Goal: Transaction & Acquisition: Subscribe to service/newsletter

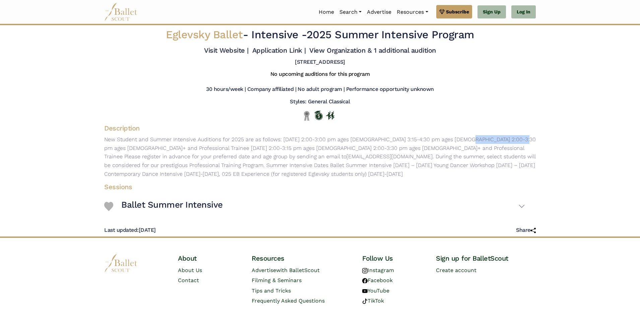
drag, startPoint x: 404, startPoint y: 138, endPoint x: 455, endPoint y: 136, distance: 51.6
click at [455, 136] on p "New Student and Summer Intensive Auditions for 2025 are as follows: Saturday, J…" at bounding box center [320, 156] width 442 height 43
click at [455, 139] on p "New Student and Summer Intensive Auditions for 2025 are as follows: Saturday, J…" at bounding box center [320, 156] width 442 height 43
click at [466, 138] on p "New Student and Summer Intensive Auditions for 2025 are as follows: Saturday, J…" at bounding box center [320, 156] width 442 height 43
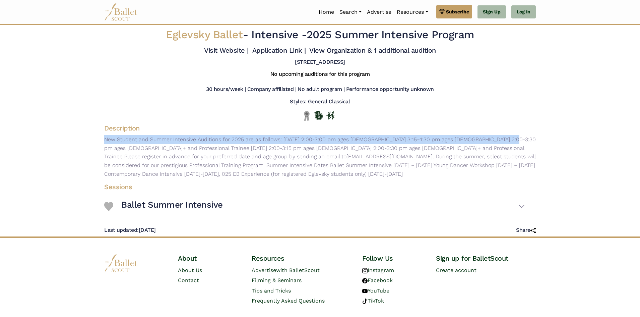
drag, startPoint x: 446, startPoint y: 139, endPoint x: 532, endPoint y: 133, distance: 86.7
click at [532, 133] on div "Description New Student and Summer Intensive Auditions for 2025 are as follows:…" at bounding box center [320, 152] width 442 height 56
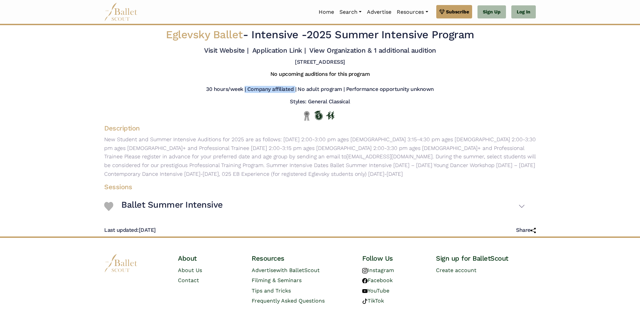
drag, startPoint x: 217, startPoint y: 91, endPoint x: 253, endPoint y: 89, distance: 35.2
click at [253, 89] on div "30 hours/week | Company affiliated | No adult program | Performance opportunity…" at bounding box center [320, 91] width 442 height 10
click at [253, 89] on h5 "Company affiliated |" at bounding box center [271, 89] width 49 height 7
click at [220, 89] on h5 "30 hours/week |" at bounding box center [226, 89] width 40 height 7
click at [347, 73] on h5 "No upcoming auditions for this program" at bounding box center [320, 74] width 100 height 7
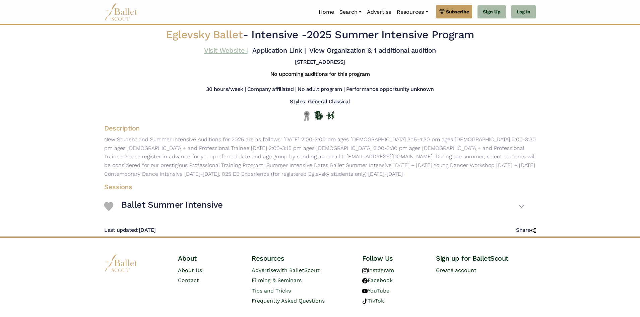
click at [229, 51] on link "Visit Website |" at bounding box center [226, 50] width 45 height 8
click at [287, 88] on h5 "Company affiliated |" at bounding box center [271, 89] width 49 height 7
click at [217, 87] on h5 "30 hours/week |" at bounding box center [226, 89] width 40 height 7
drag, startPoint x: 350, startPoint y: 111, endPoint x: 357, endPoint y: 100, distance: 12.6
click at [357, 100] on div "Eglevsky Ballet - Intensive - 2025 Summer Intensive Program Visit Website | App…" at bounding box center [320, 130] width 442 height 211
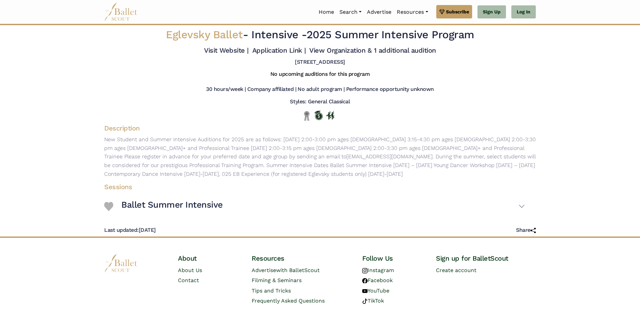
click at [410, 83] on div "30 hours/week | Company affiliated | No adult program | Performance opportunity…" at bounding box center [320, 90] width 442 height 15
drag, startPoint x: 128, startPoint y: 138, endPoint x: 296, endPoint y: 141, distance: 168.6
click at [296, 141] on p "New Student and Summer Intensive Auditions for 2025 are as follows: Saturday, J…" at bounding box center [320, 156] width 442 height 43
click at [296, 138] on p "New Student and Summer Intensive Auditions for 2025 are as follows: Saturday, J…" at bounding box center [320, 156] width 442 height 43
drag, startPoint x: 281, startPoint y: 139, endPoint x: 322, endPoint y: 139, distance: 40.5
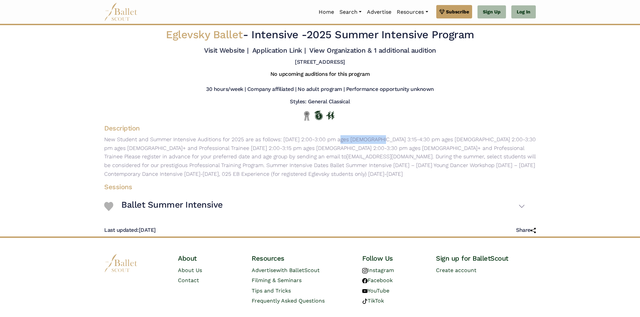
click at [322, 139] on p "New Student and Summer Intensive Auditions for 2025 are as follows: Saturday, J…" at bounding box center [320, 156] width 442 height 43
click at [280, 139] on p "New Student and Summer Intensive Auditions for 2025 are as follows: Saturday, J…" at bounding box center [320, 156] width 442 height 43
drag, startPoint x: 284, startPoint y: 139, endPoint x: 390, endPoint y: 138, distance: 105.5
click at [390, 138] on p "New Student and Summer Intensive Auditions for 2025 are as follows: Saturday, J…" at bounding box center [320, 156] width 442 height 43
click at [324, 140] on p "New Student and Summer Intensive Auditions for 2025 are as follows: Saturday, J…" at bounding box center [320, 156] width 442 height 43
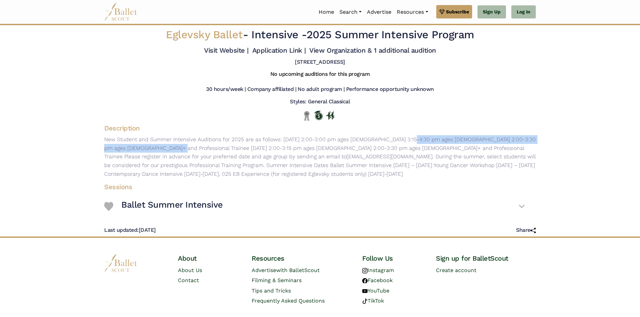
drag, startPoint x: 349, startPoint y: 136, endPoint x: 580, endPoint y: 143, distance: 231.6
click at [580, 143] on body "Premium Feature Make this audition season count. Upgrade to premium for access …" at bounding box center [320, 166] width 640 height 333
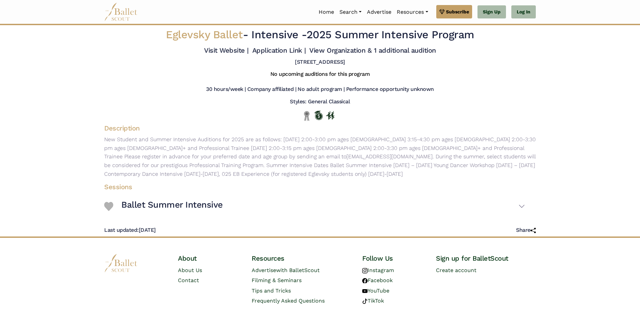
click at [141, 148] on p "New Student and Summer Intensive Auditions for 2025 are as follows: Saturday, J…" at bounding box center [320, 156] width 442 height 43
drag, startPoint x: 158, startPoint y: 149, endPoint x: 229, endPoint y: 136, distance: 72.2
click at [145, 145] on p "New Student and Summer Intensive Auditions for 2025 are as follows: Saturday, J…" at bounding box center [320, 156] width 442 height 43
drag, startPoint x: 164, startPoint y: 145, endPoint x: 272, endPoint y: 144, distance: 108.6
click at [272, 144] on p "New Student and Summer Intensive Auditions for 2025 are as follows: Saturday, J…" at bounding box center [320, 156] width 442 height 43
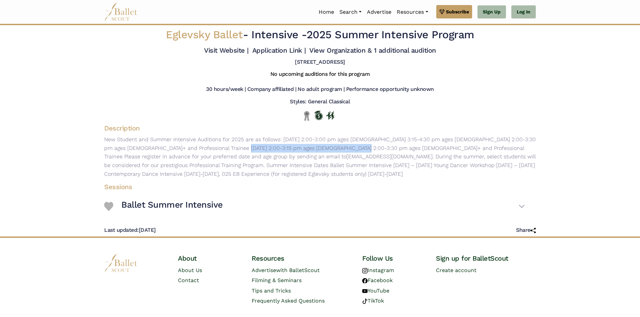
click at [248, 146] on p "New Student and Summer Intensive Auditions for 2025 are as follows: Saturday, J…" at bounding box center [320, 156] width 442 height 43
click at [265, 144] on p "New Student and Summer Intensive Auditions for 2025 are as follows: Saturday, J…" at bounding box center [320, 156] width 442 height 43
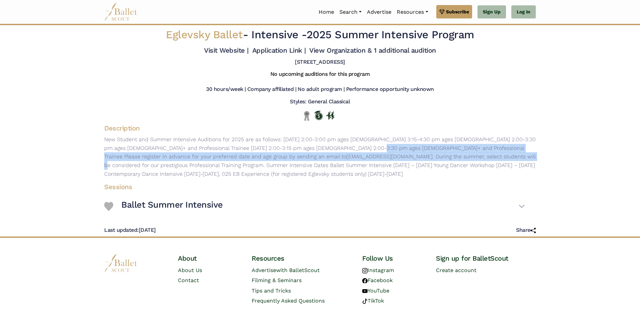
drag, startPoint x: 287, startPoint y: 144, endPoint x: 353, endPoint y: 160, distance: 67.2
click at [353, 160] on p "New Student and Summer Intensive Auditions for 2025 are as follows: Saturday, J…" at bounding box center [320, 156] width 442 height 43
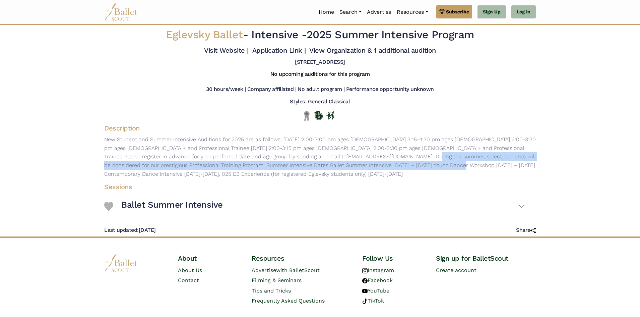
drag, startPoint x: 257, startPoint y: 156, endPoint x: 278, endPoint y: 166, distance: 23.7
click at [278, 166] on p "New Student and Summer Intensive Auditions for 2025 are as follows: Saturday, J…" at bounding box center [320, 156] width 442 height 43
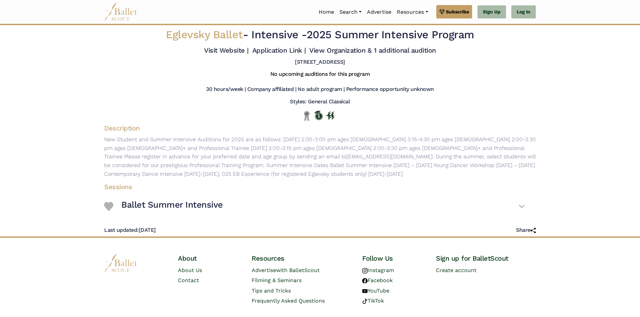
click at [280, 166] on p "New Student and Summer Intensive Auditions for 2025 are as follows: Saturday, J…" at bounding box center [320, 156] width 442 height 43
drag, startPoint x: 276, startPoint y: 166, endPoint x: 324, endPoint y: 166, distance: 47.9
click at [324, 166] on p "New Student and Summer Intensive Auditions for 2025 are as follows: Saturday, J…" at bounding box center [320, 156] width 442 height 43
drag, startPoint x: 333, startPoint y: 166, endPoint x: 393, endPoint y: 168, distance: 59.7
click at [393, 168] on p "New Student and Summer Intensive Auditions for 2025 are as follows: Saturday, J…" at bounding box center [320, 156] width 442 height 43
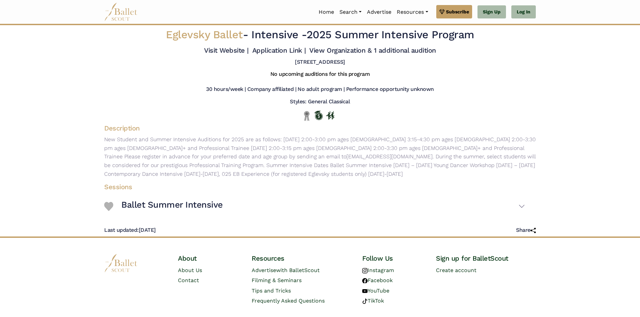
click at [402, 164] on p "New Student and Summer Intensive Auditions for 2025 are as follows: Saturday, J…" at bounding box center [320, 156] width 442 height 43
drag, startPoint x: 408, startPoint y: 166, endPoint x: 532, endPoint y: 166, distance: 124.0
click at [532, 166] on p "New Student and Summer Intensive Auditions for 2025 are as follows: Saturday, J…" at bounding box center [320, 156] width 442 height 43
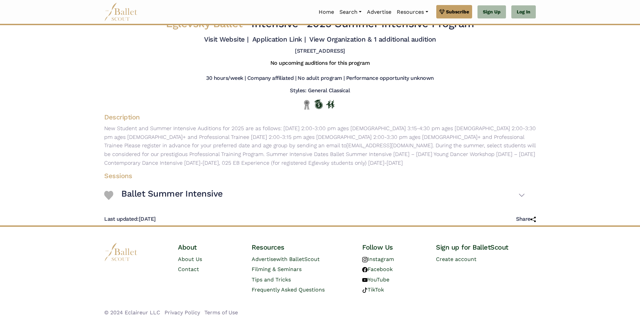
scroll to position [16, 0]
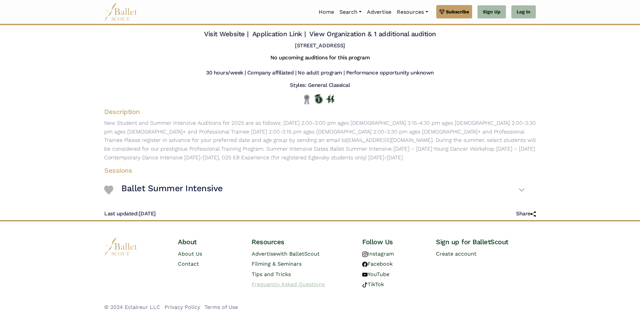
click at [304, 285] on span "Frequently Asked Questions" at bounding box center [288, 284] width 73 height 6
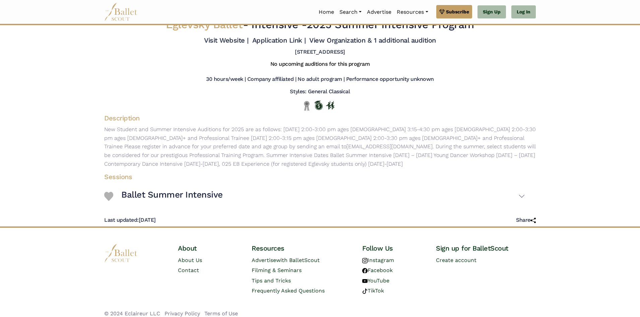
scroll to position [0, 0]
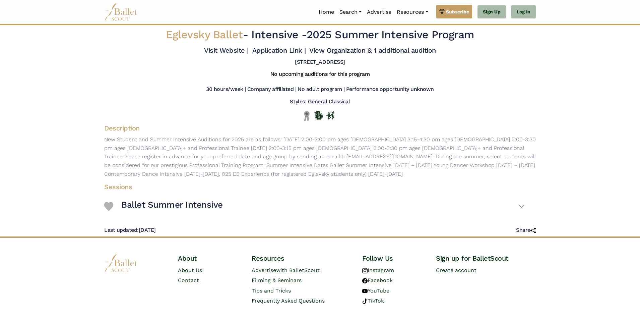
click at [456, 13] on span "Subscribe" at bounding box center [457, 11] width 23 height 7
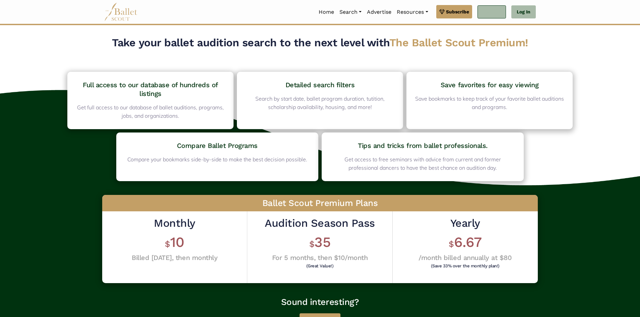
click at [494, 16] on link "Sign Up" at bounding box center [491, 11] width 28 height 13
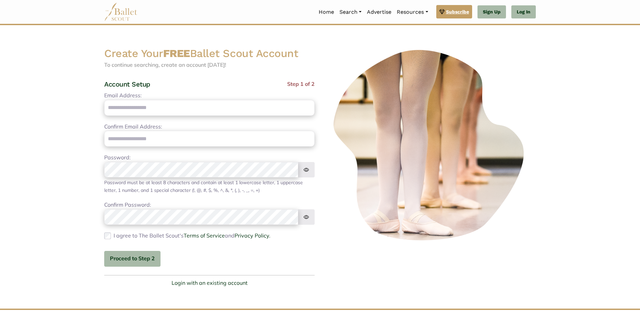
click at [469, 12] on link "Subscribe" at bounding box center [454, 11] width 36 height 13
